Goal: Navigation & Orientation: Find specific page/section

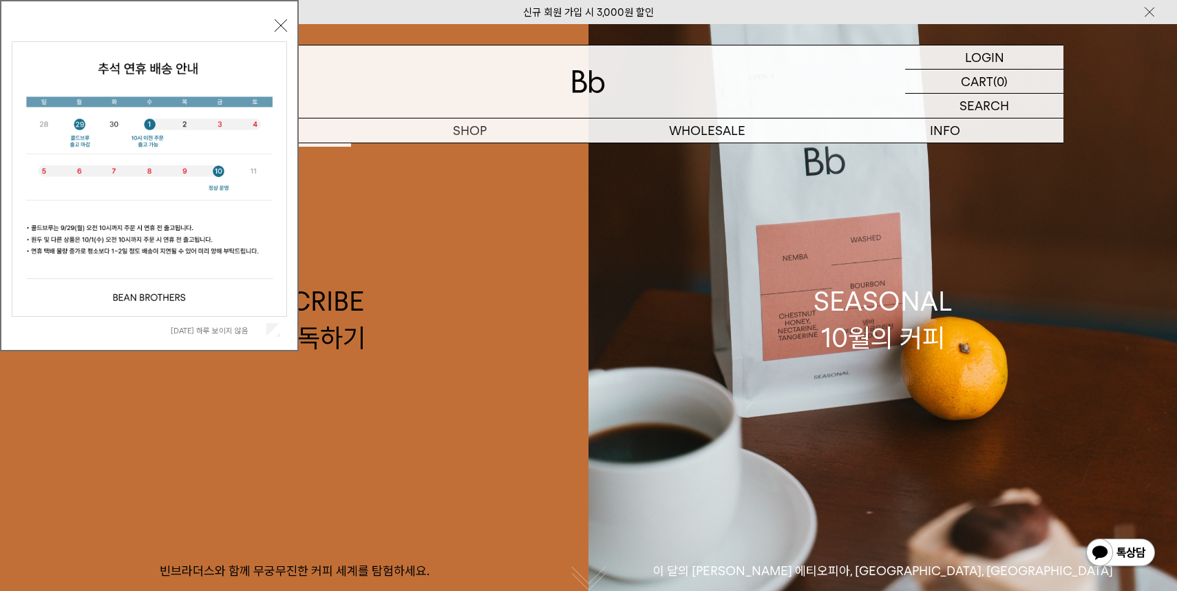
click at [280, 19] on div "오늘 하루 보이지 않음 닫기" at bounding box center [149, 179] width 275 height 328
click at [279, 24] on button "닫기" at bounding box center [281, 25] width 12 height 12
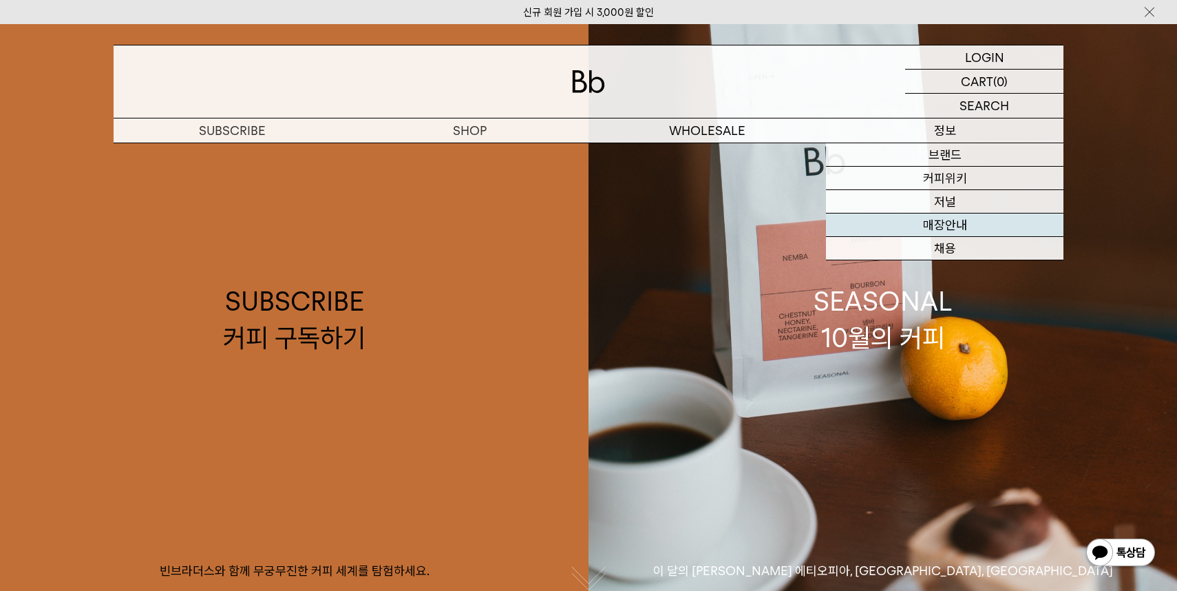
click at [897, 220] on link "매장안내" at bounding box center [945, 224] width 238 height 23
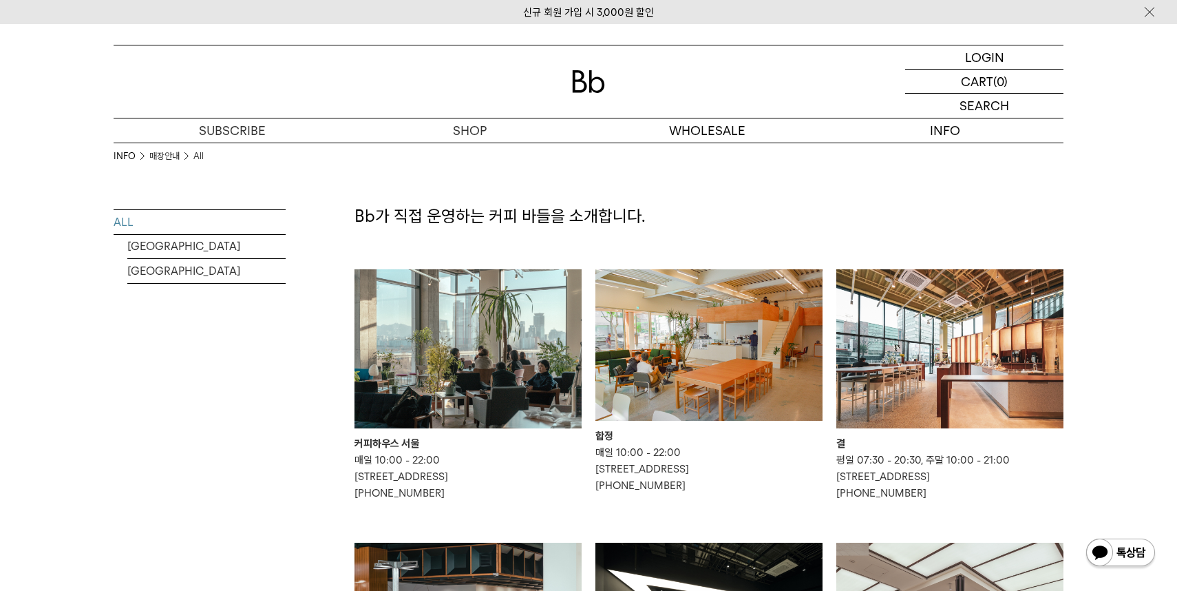
click at [397, 299] on img at bounding box center [468, 348] width 227 height 159
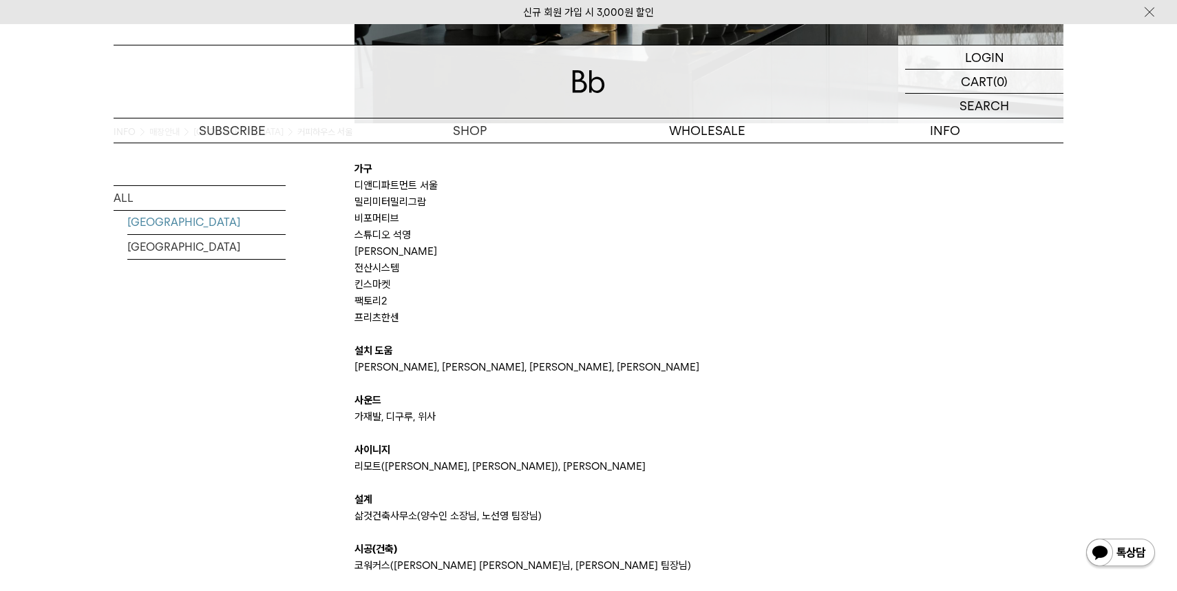
scroll to position [2842, 0]
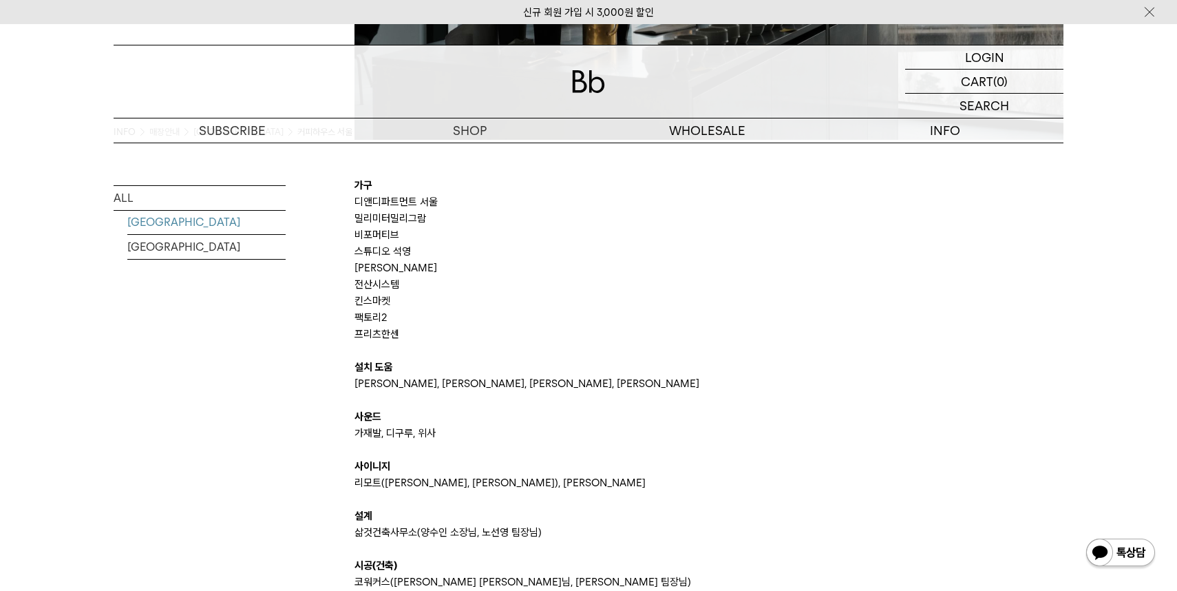
click at [715, 348] on p at bounding box center [709, 350] width 709 height 17
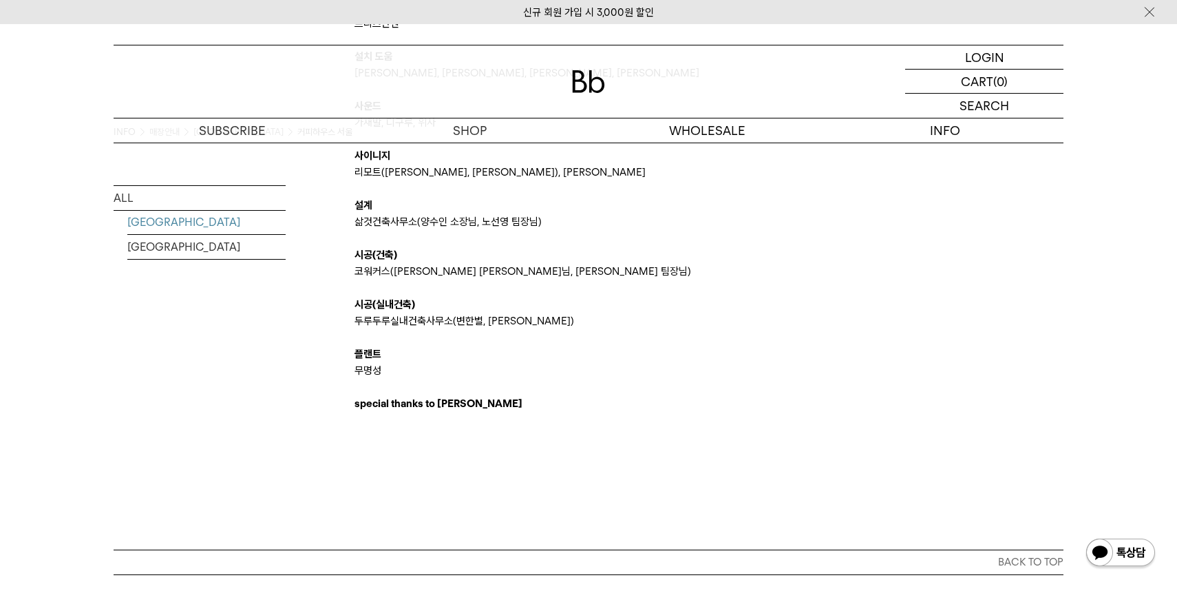
scroll to position [3157, 0]
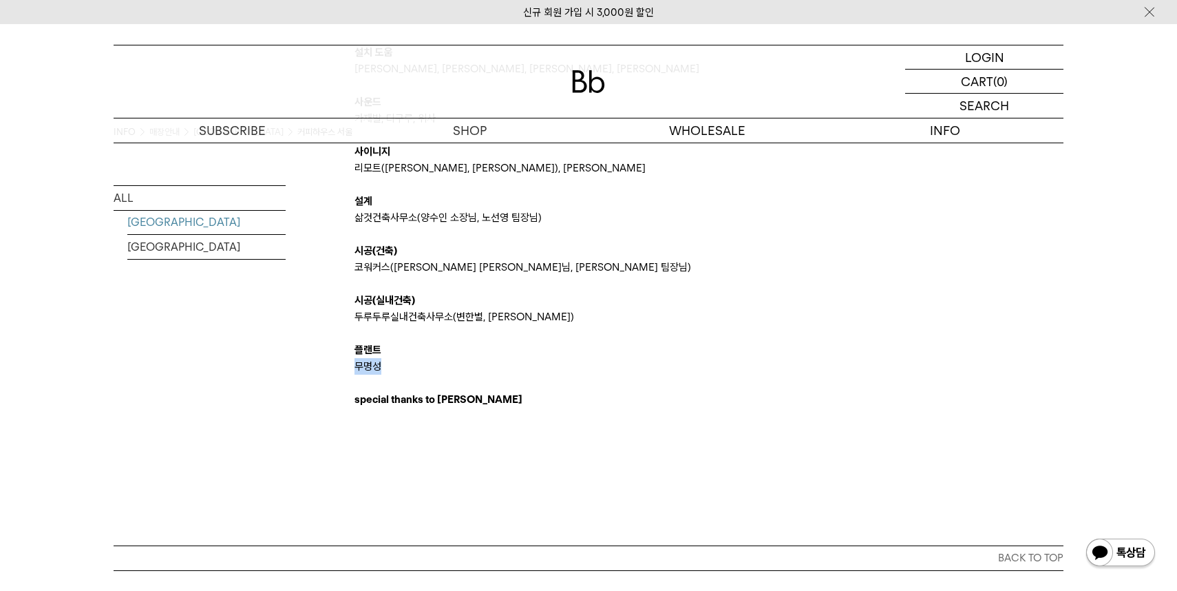
drag, startPoint x: 387, startPoint y: 366, endPoint x: 355, endPoint y: 365, distance: 32.4
click at [355, 365] on p "무명성" at bounding box center [709, 366] width 709 height 17
click at [459, 395] on b "special thanks to THILA" at bounding box center [439, 399] width 168 height 12
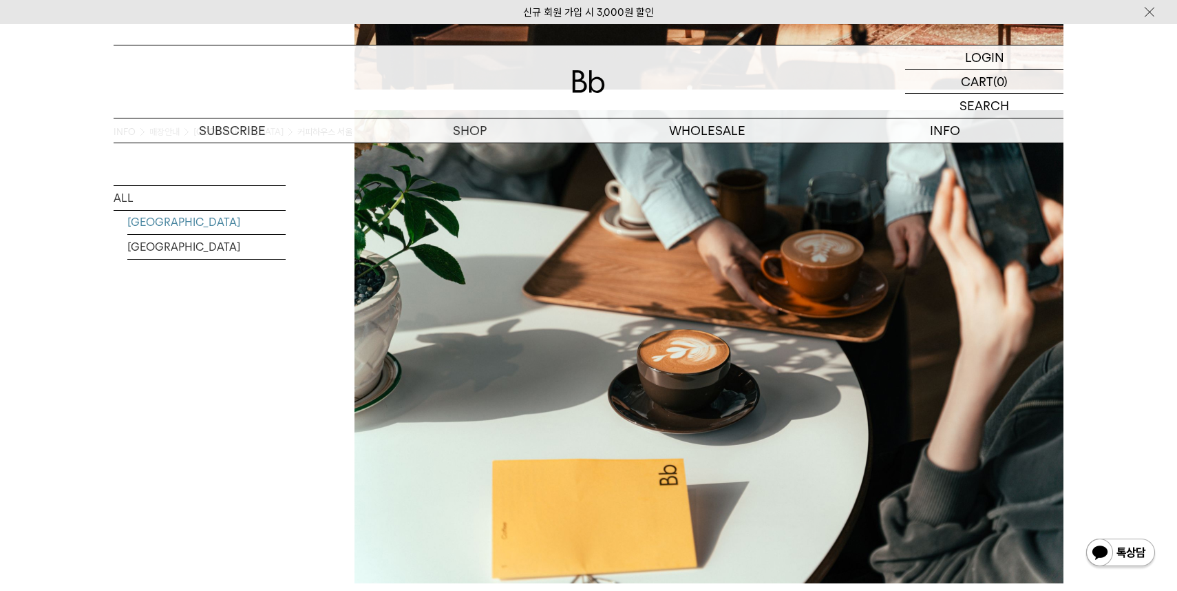
scroll to position [529, 0]
